Goal: Contribute content: Add original content to the website for others to see

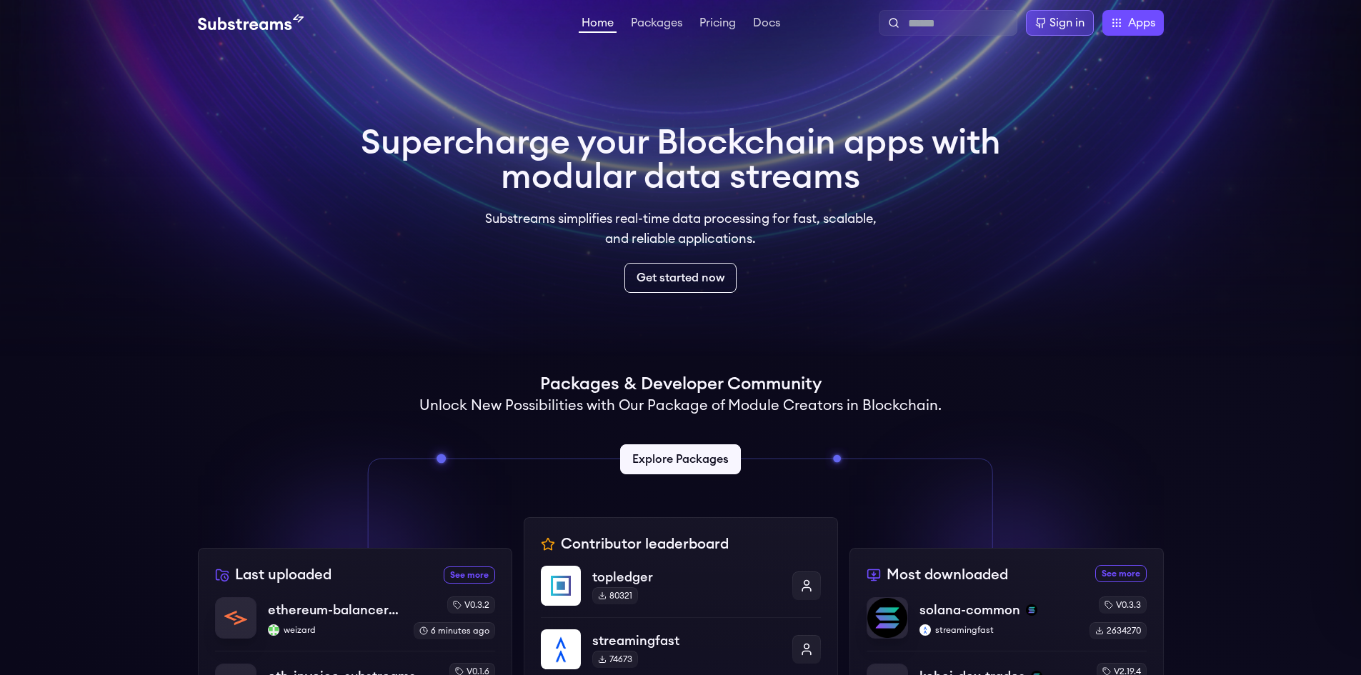
drag, startPoint x: 0, startPoint y: 0, endPoint x: 1049, endPoint y: 27, distance: 1049.5
click at [1050, 27] on div "Sign in" at bounding box center [1067, 22] width 35 height 17
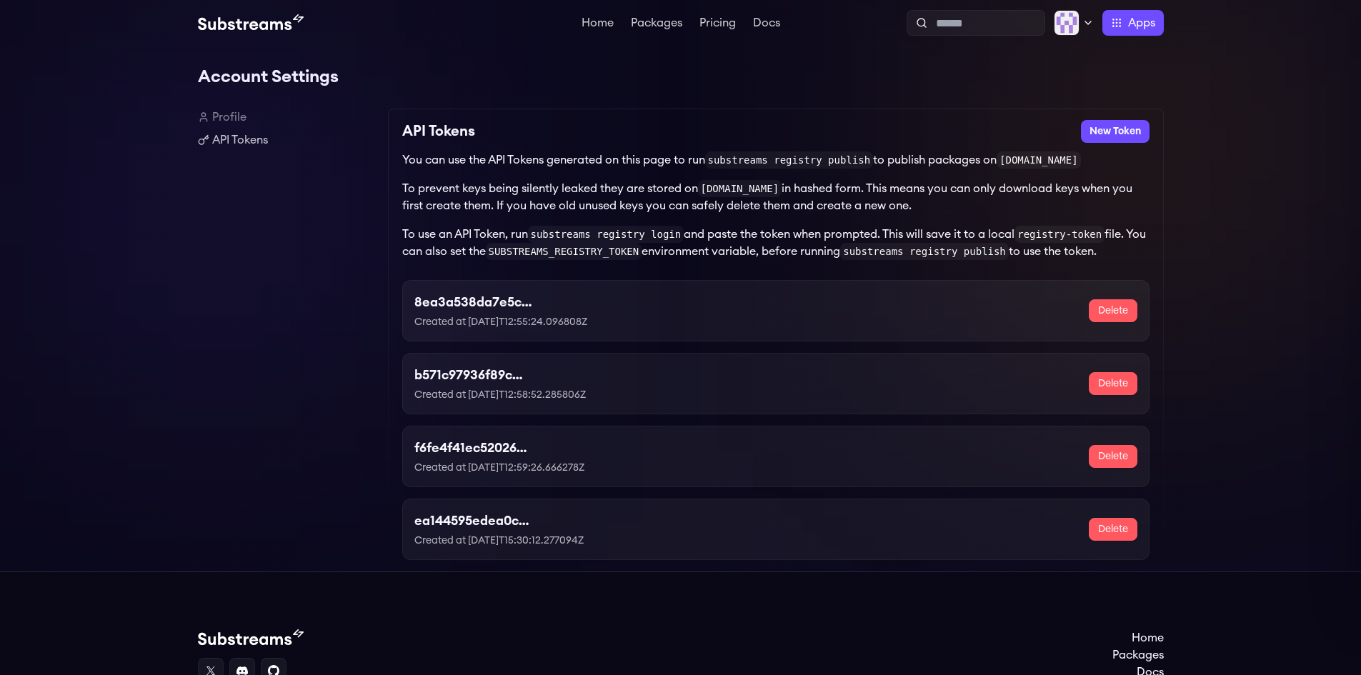
click at [210, 388] on div "Profile API Tokens" at bounding box center [287, 340] width 179 height 463
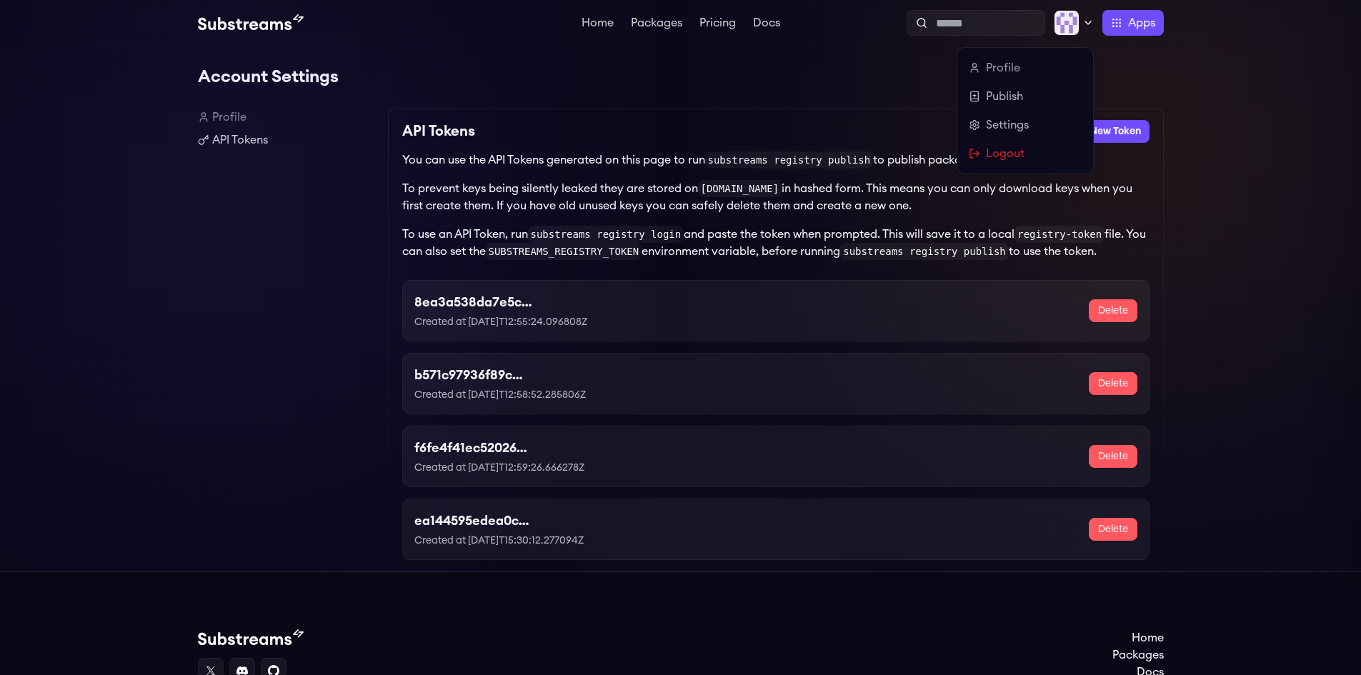
click at [1086, 17] on icon at bounding box center [1088, 22] width 11 height 11
click at [1016, 92] on link "Publish" at bounding box center [1025, 96] width 113 height 17
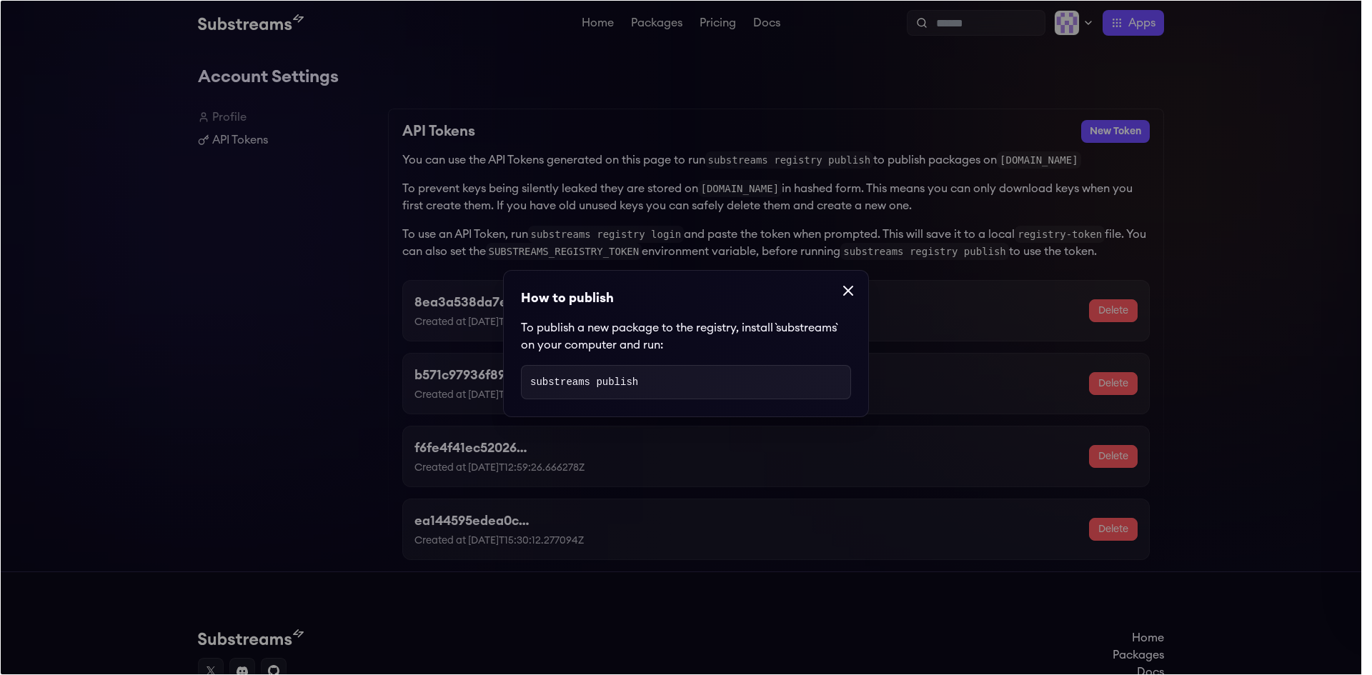
drag, startPoint x: 615, startPoint y: 369, endPoint x: 615, endPoint y: 377, distance: 7.9
click at [615, 370] on pre "substreams publish" at bounding box center [686, 382] width 330 height 34
click at [615, 379] on code "substreams publish" at bounding box center [584, 382] width 108 height 11
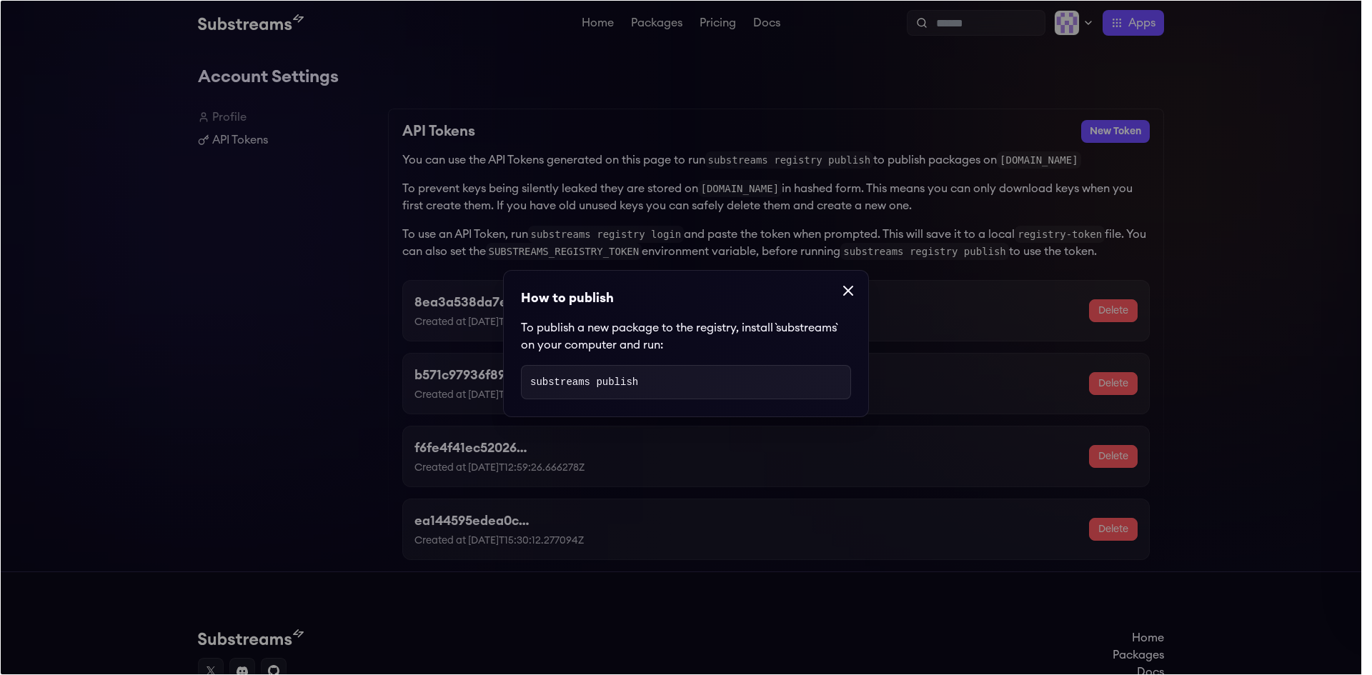
click at [646, 342] on p "To publish a new package to the registry, install `substreams` on your computer…" at bounding box center [686, 336] width 330 height 34
click at [846, 289] on icon at bounding box center [848, 290] width 17 height 17
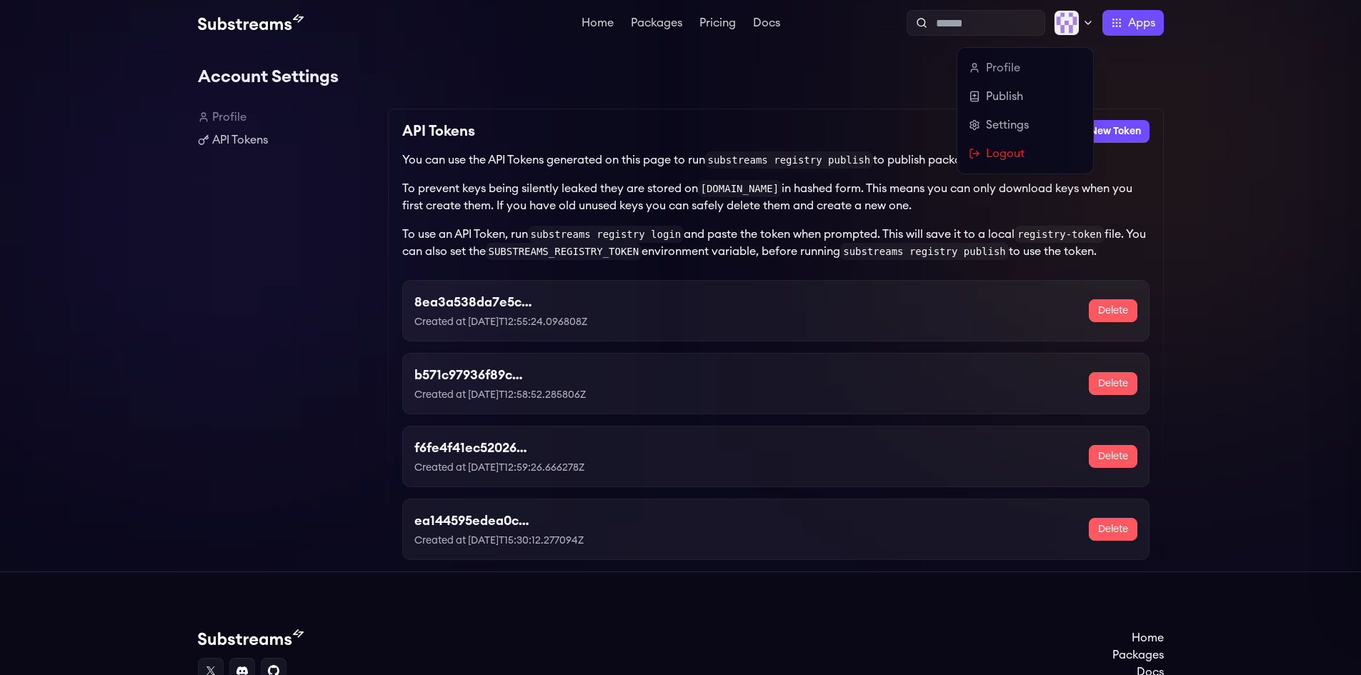
click at [1091, 19] on icon at bounding box center [1088, 22] width 11 height 11
click at [1001, 126] on link "Settings" at bounding box center [1025, 124] width 113 height 17
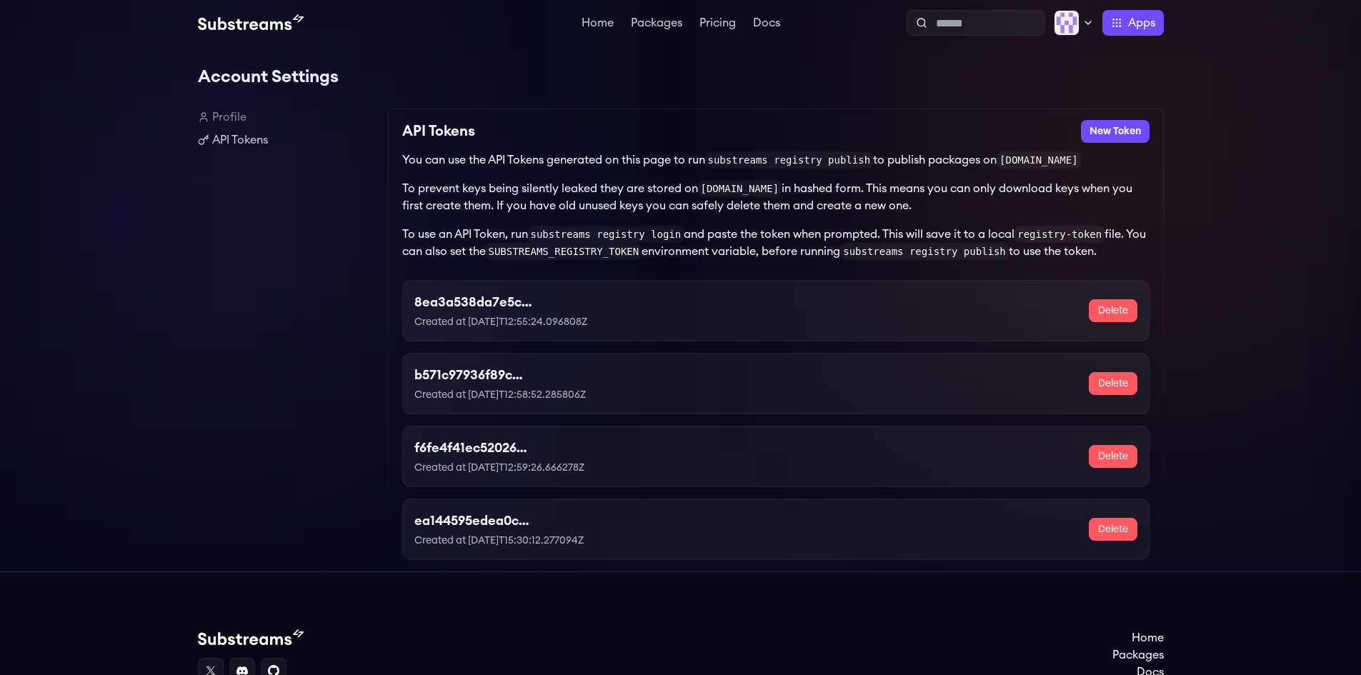
click at [202, 338] on div "Profile API Tokens" at bounding box center [287, 340] width 179 height 463
